Goal: Task Accomplishment & Management: Manage account settings

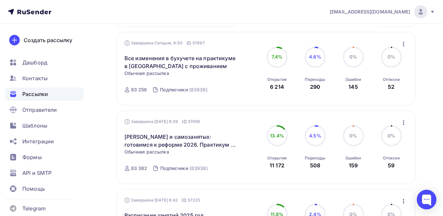
scroll to position [99, 0]
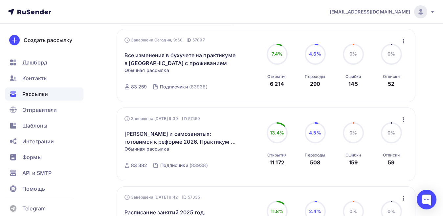
click at [431, 12] on icon at bounding box center [432, 11] width 5 height 5
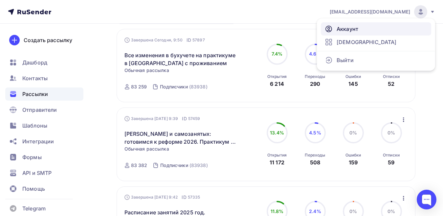
click at [356, 33] on link "Аккаунт" at bounding box center [376, 28] width 110 height 13
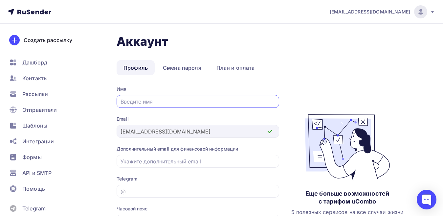
click at [432, 12] on icon at bounding box center [432, 12] width 3 height 2
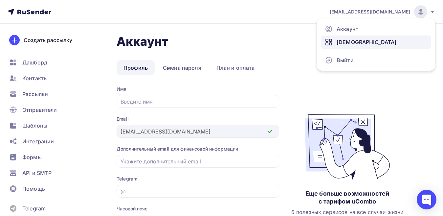
click at [348, 43] on span "[DEMOGRAPHIC_DATA]" at bounding box center [367, 42] width 60 height 8
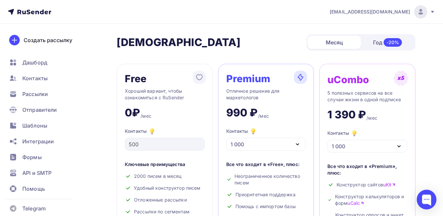
click at [299, 145] on icon "button" at bounding box center [298, 144] width 8 height 8
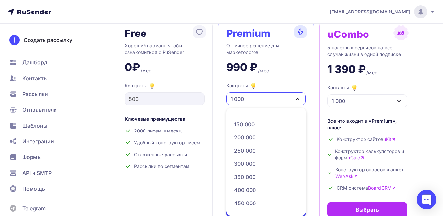
scroll to position [349, 0]
click at [256, 152] on div "300 000" at bounding box center [265, 151] width 63 height 8
